Goal: Information Seeking & Learning: Compare options

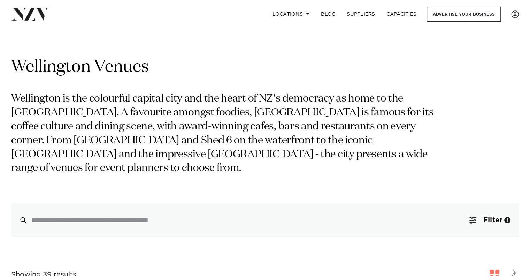
click at [496, 198] on div "Wellington Venues Wellington is the colourful capital city and the heart of NZ'…" at bounding box center [265, 146] width 508 height 181
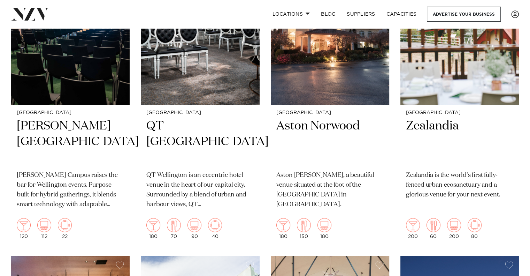
scroll to position [350, 0]
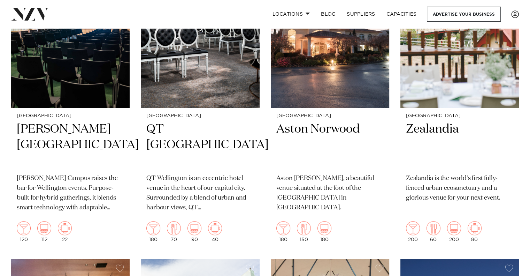
click at [509, 226] on div "200 60 200 80" at bounding box center [459, 231] width 107 height 21
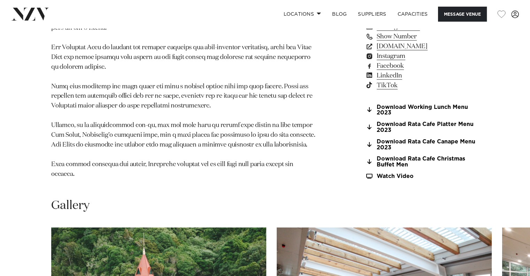
scroll to position [615, 0]
click at [396, 164] on link "Download Rata Cafe Christmas Buffet Men" at bounding box center [422, 161] width 114 height 12
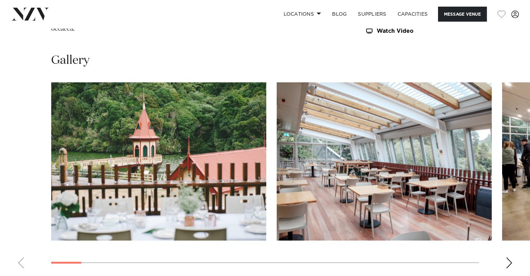
scroll to position [759, 0]
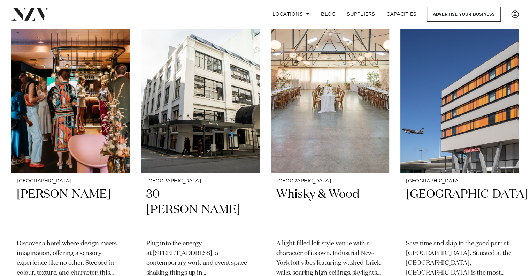
scroll to position [594, 0]
click at [328, 202] on h2 "Whisky & Wood" at bounding box center [329, 210] width 107 height 47
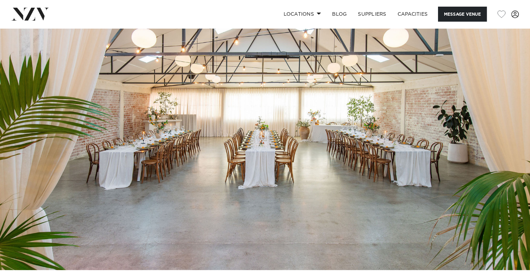
scroll to position [7, 0]
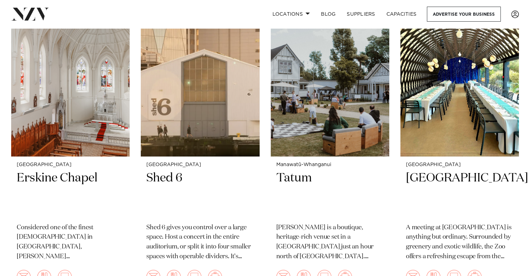
scroll to position [1232, 0]
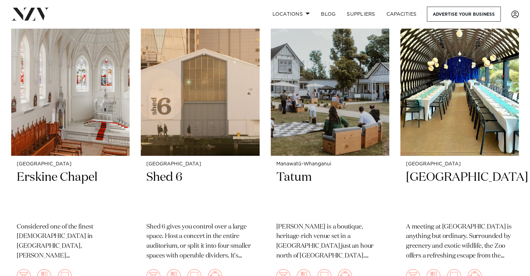
click at [502, 225] on p "A meeting at [GEOGRAPHIC_DATA] is anything but ordinary. Surrounded by greenery…" at bounding box center [459, 241] width 107 height 39
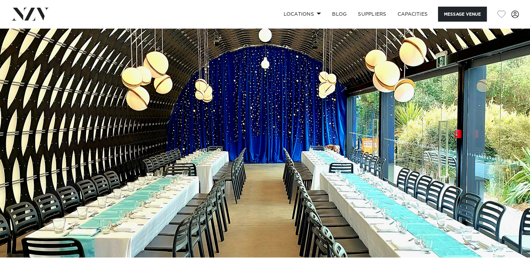
scroll to position [21, 0]
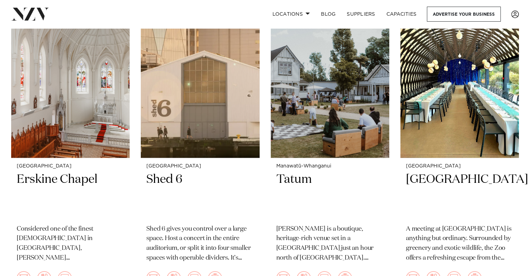
scroll to position [1232, 0]
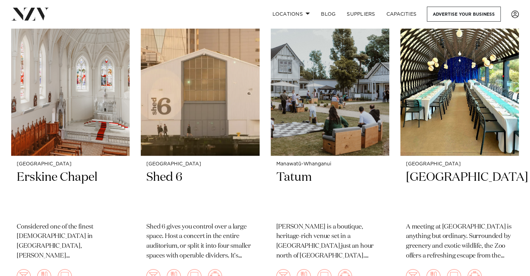
click at [519, 249] on div "Wellington Wellington Zoo A meeting at Te Nukuao Wellington Zoo is anything but…" at bounding box center [459, 225] width 118 height 140
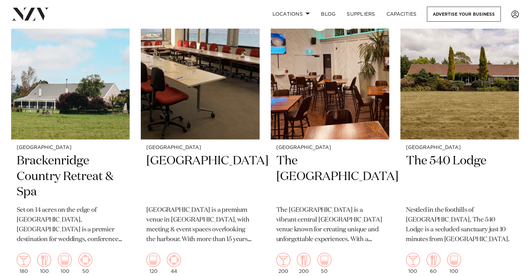
scroll to position [1564, 0]
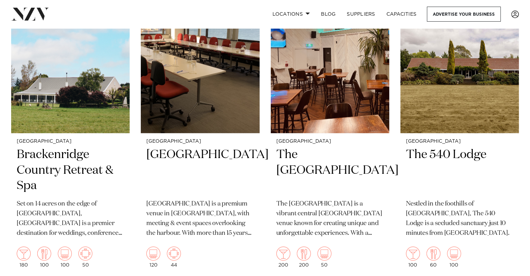
click at [16, 199] on div "Wellington Brackenridge Country Retreat & Spa Set on 14 acres on the edge of Ma…" at bounding box center [70, 203] width 118 height 140
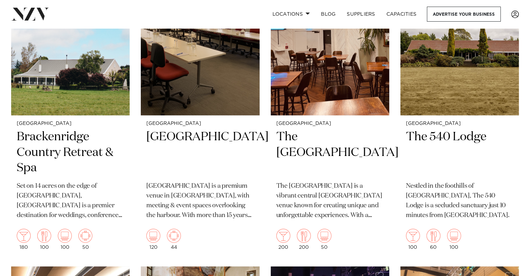
scroll to position [1647, 0]
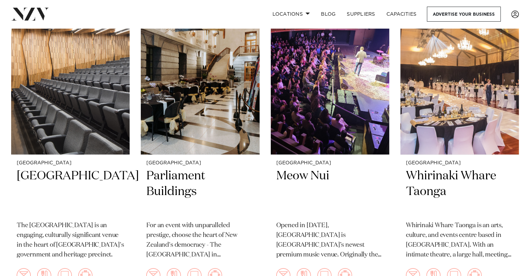
scroll to position [1854, 0]
